Goal: Navigation & Orientation: Find specific page/section

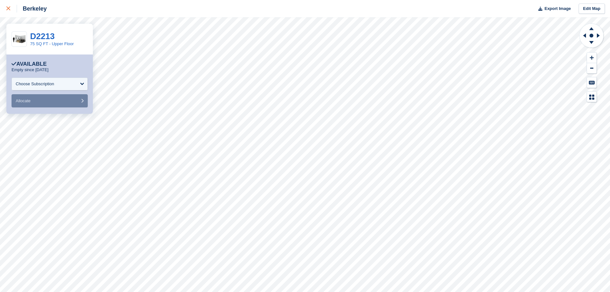
drag, startPoint x: 8, startPoint y: 13, endPoint x: 13, endPoint y: 4, distance: 10.5
click at [8, 13] on link at bounding box center [8, 8] width 17 height 17
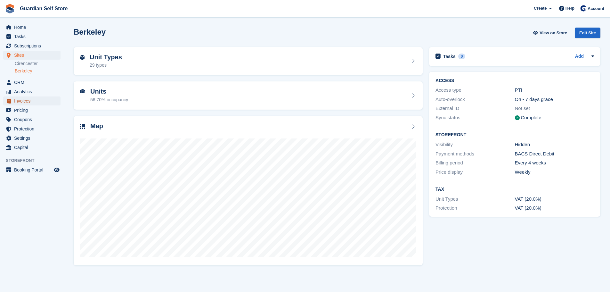
click at [20, 98] on span "Invoices" at bounding box center [33, 100] width 38 height 9
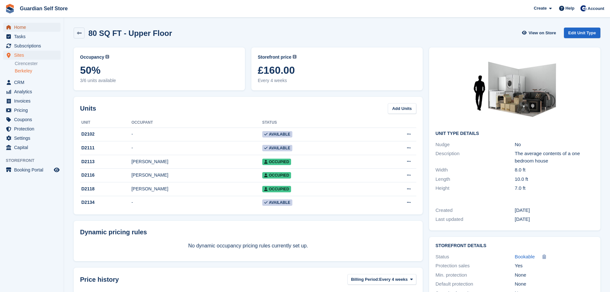
click at [30, 26] on span "Home" at bounding box center [33, 27] width 38 height 9
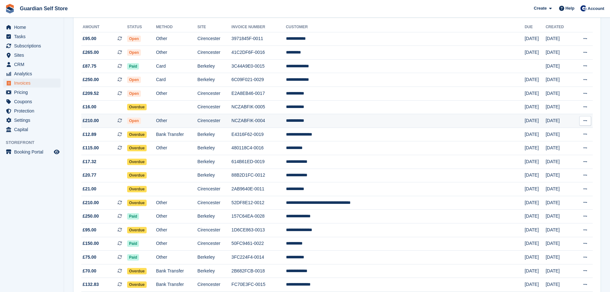
scroll to position [107, 0]
